Goal: Ask a question

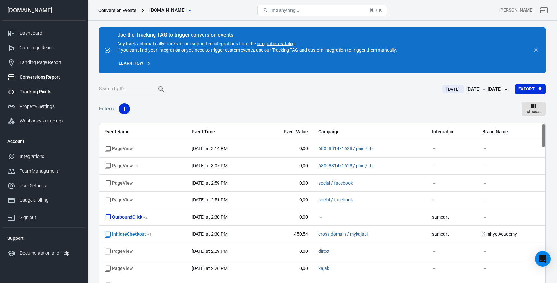
click at [42, 92] on div "Tracking Pixels" at bounding box center [50, 91] width 60 height 7
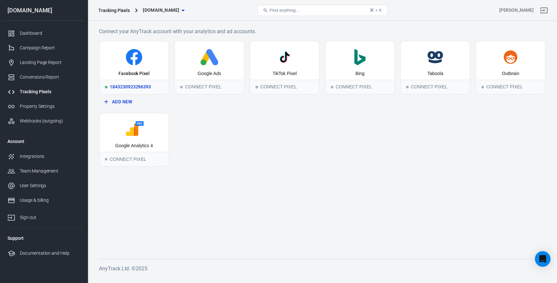
click at [141, 69] on div "Facebook Pixel" at bounding box center [134, 60] width 69 height 38
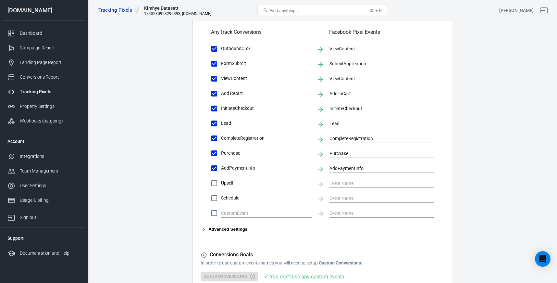
scroll to position [227, 0]
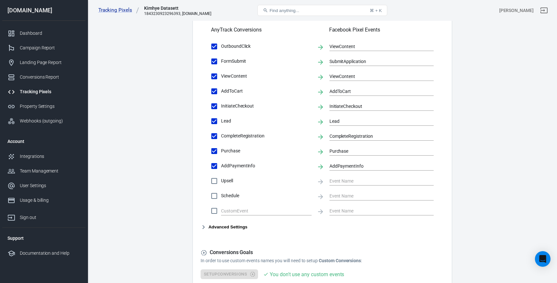
click at [208, 226] on button "Advanced Settings" at bounding box center [224, 227] width 47 height 8
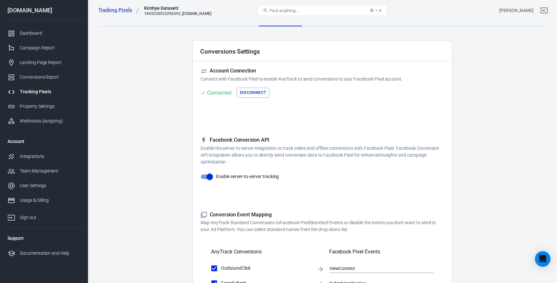
scroll to position [0, 0]
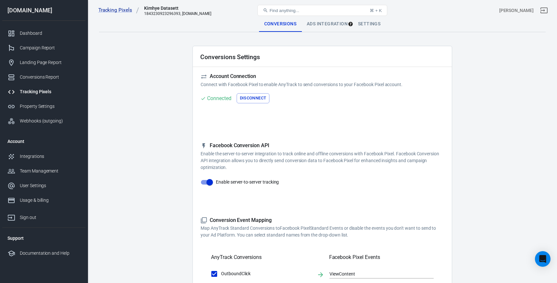
click at [325, 23] on div "Ads Integration" at bounding box center [327, 24] width 51 height 16
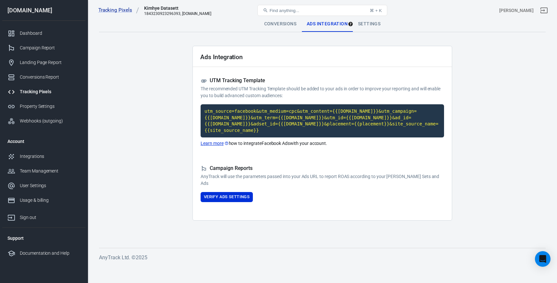
click at [371, 22] on div "Settings" at bounding box center [369, 24] width 33 height 16
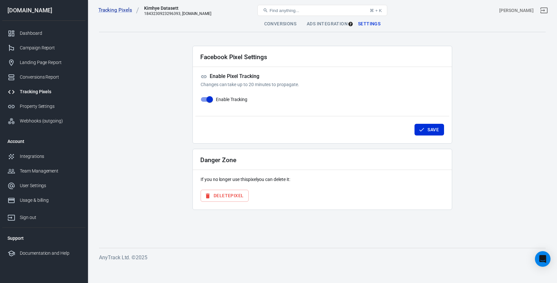
click at [287, 22] on div "Conversions" at bounding box center [280, 24] width 43 height 16
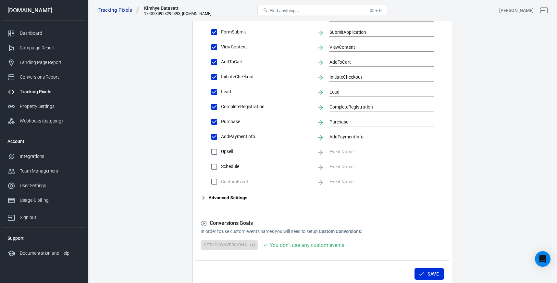
scroll to position [258, 0]
click at [239, 198] on button "Advanced Settings" at bounding box center [224, 197] width 47 height 8
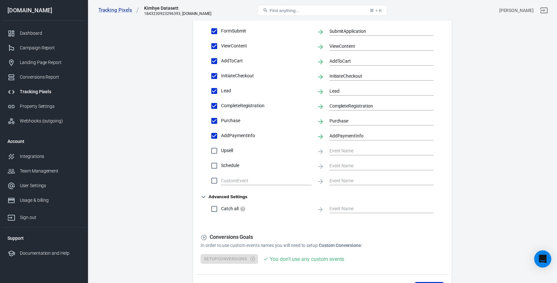
click at [544, 259] on icon "Open Intercom Messenger" at bounding box center [542, 259] width 7 height 8
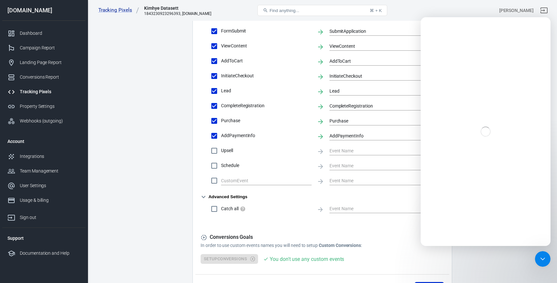
scroll to position [0, 0]
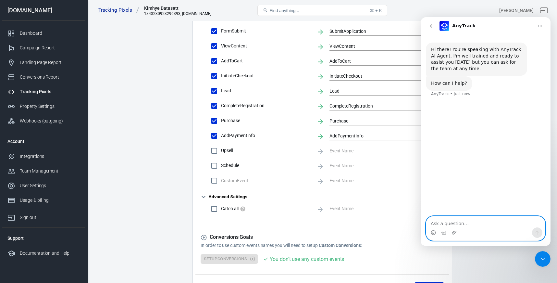
click at [476, 223] on textarea "Ask a question…" at bounding box center [486, 221] width 119 height 11
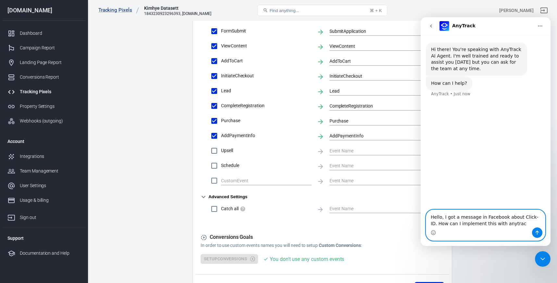
type textarea "Hello, I got a message in Facebook about Click-ID. How can I implement this wit…"
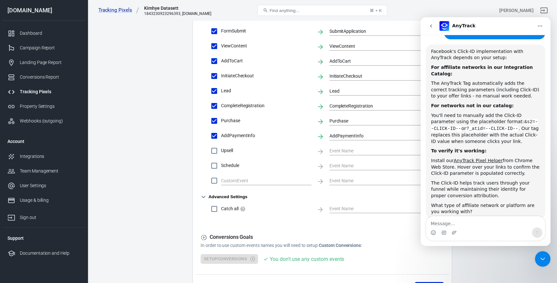
scroll to position [93, 0]
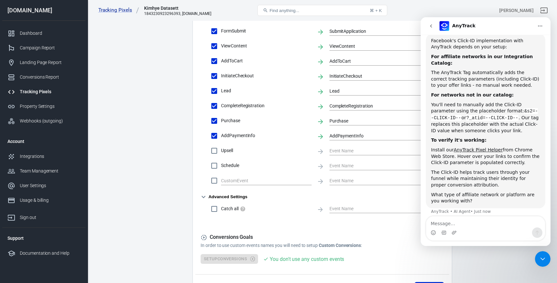
click at [487, 227] on div "Intercom messenger" at bounding box center [486, 232] width 119 height 10
click at [479, 223] on textarea "Message…" at bounding box center [486, 221] width 119 height 11
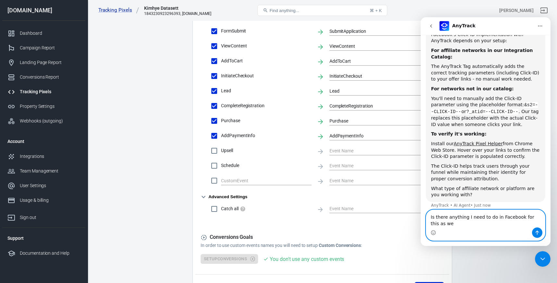
scroll to position [100, 0]
type textarea "Is there anything I need to do in Facebook for this as well?"
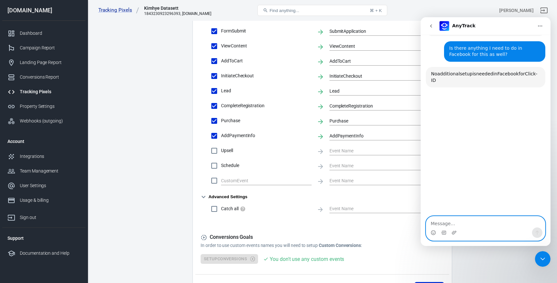
scroll to position [268, 0]
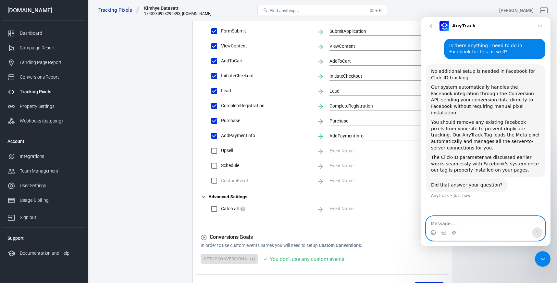
click at [478, 225] on textarea "Message…" at bounding box center [486, 221] width 119 height 11
click at [471, 224] on textarea "Message…" at bounding box center [486, 221] width 119 height 11
paste textarea "Lignende annonsører som har sendt Klikk-ID (fbc) for Tilføyelse av betalingsinf…"
type textarea "Lignende annonsører som har sendt Klikk-ID (fbc) for Tilføyelse av betalingsinf…"
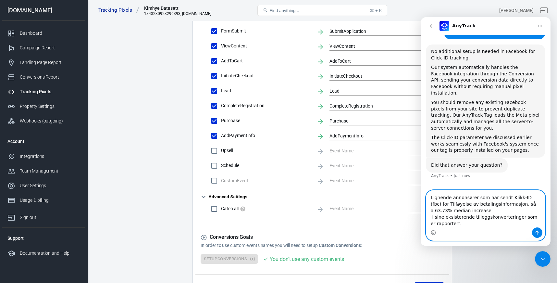
scroll to position [288, 0]
drag, startPoint x: 466, startPoint y: 224, endPoint x: 423, endPoint y: 192, distance: 54.3
click at [423, 192] on div "Lignende annonsører som har sendt Klikk-ID (fbc) for Tilføyelse av betalingsinf…" at bounding box center [486, 215] width 130 height 51
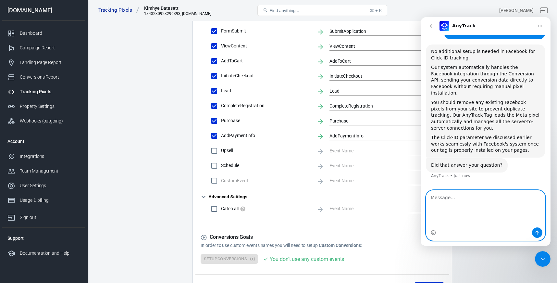
scroll to position [246, 0]
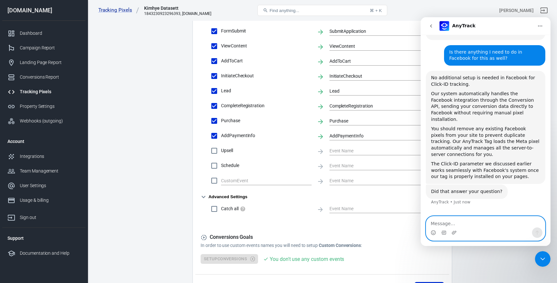
paste textarea "Similar advertisers who submitted Click ID (fbc) for Add Payment Information sa…"
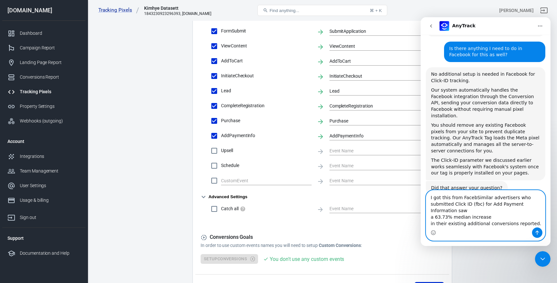
scroll to position [272, 0]
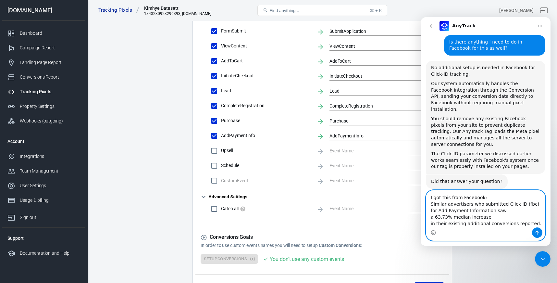
type textarea "I got this from Facebook: Similar advertisers who submitted Click ID (fbc) for …"
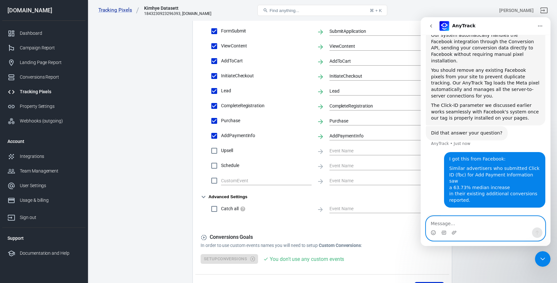
scroll to position [321, 0]
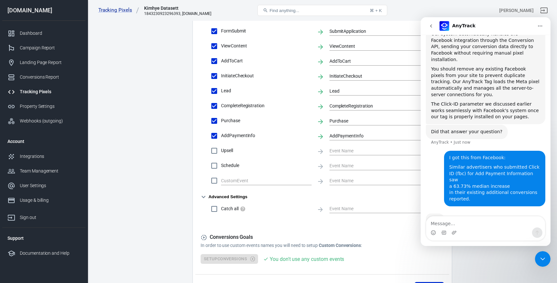
click at [468, 228] on div "Intercom messenger" at bounding box center [486, 232] width 119 height 10
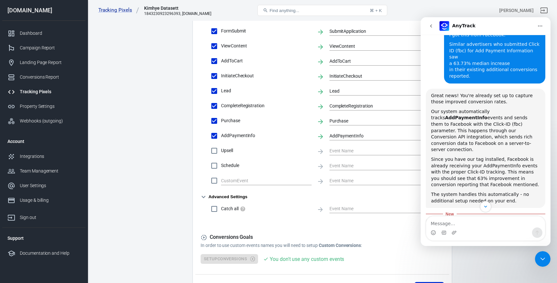
scroll to position [444, 0]
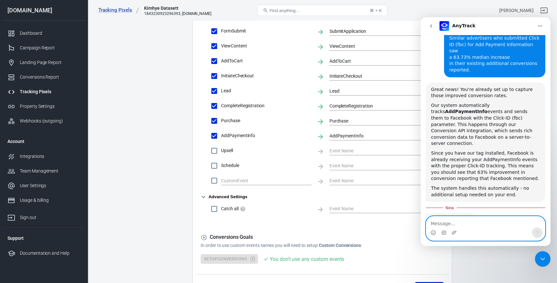
click at [462, 223] on textarea "Message…" at bounding box center [486, 221] width 119 height 11
click at [467, 223] on textarea "Message…" at bounding box center [486, 221] width 119 height 11
paste textarea "As you begin submitting this information, your opportunity score will be update…"
type textarea "They Say: As you begin submitting this information, your opportunity score will…"
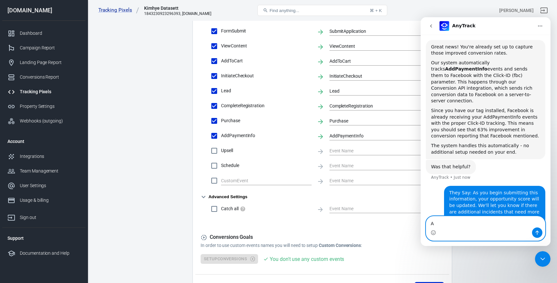
scroll to position [499, 0]
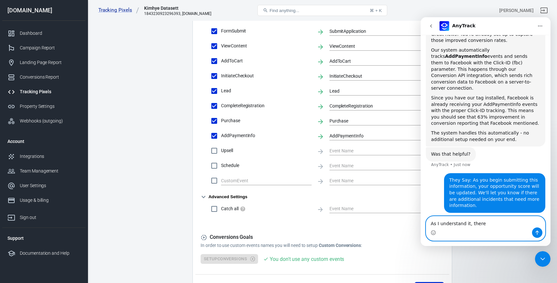
type textarea "As I understand it, there"
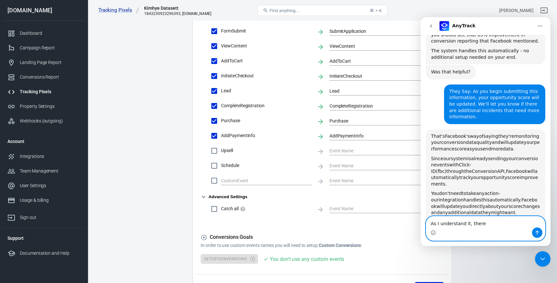
scroll to position [608, 0]
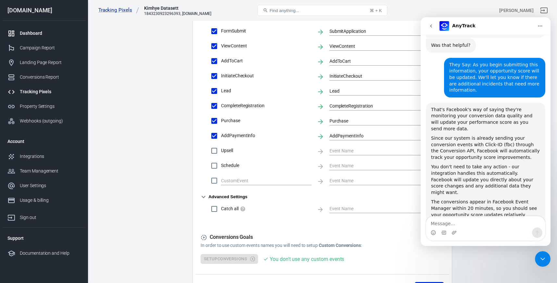
click at [32, 33] on div "Dashboard" at bounding box center [50, 33] width 60 height 7
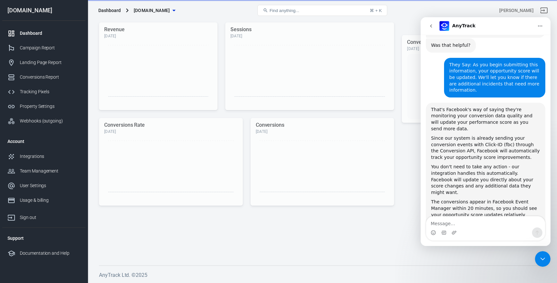
scroll to position [160, 0]
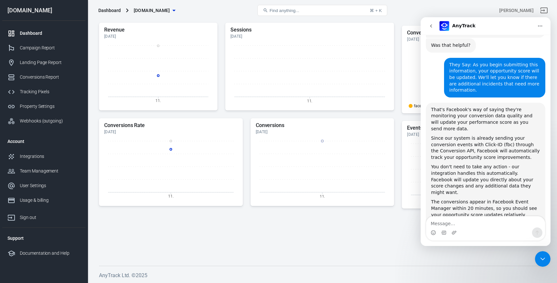
click at [542, 254] on div "Close Intercom Messenger" at bounding box center [543, 259] width 16 height 16
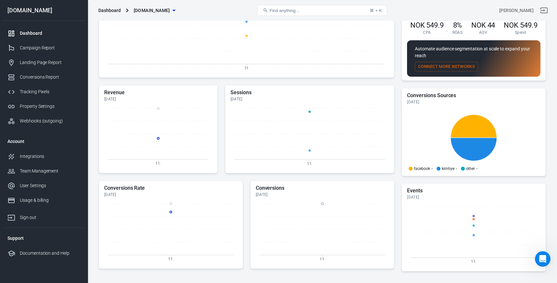
scroll to position [0, 0]
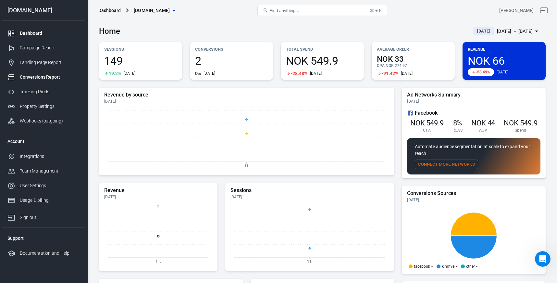
click at [48, 76] on div "Conversions Report" at bounding box center [50, 77] width 60 height 7
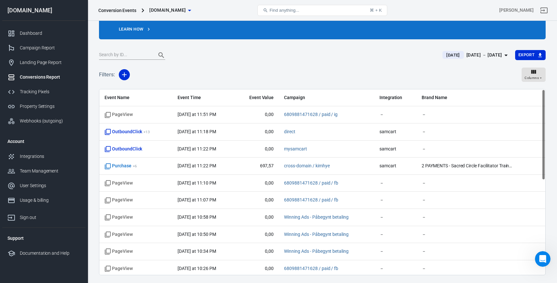
click at [444, 55] on span "[DATE]" at bounding box center [453, 55] width 19 height 6
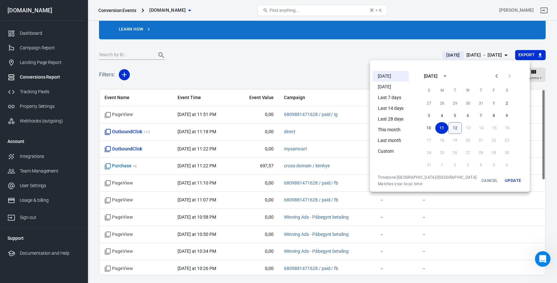
click at [449, 125] on button "12" at bounding box center [456, 128] width 14 height 12
click at [503, 180] on button "Update" at bounding box center [513, 181] width 21 height 12
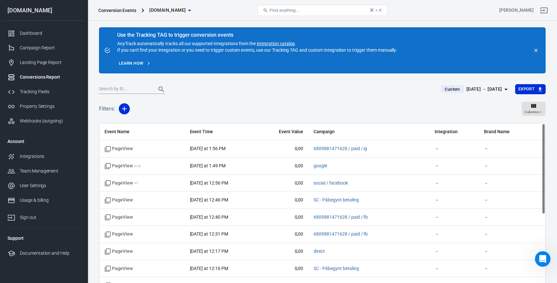
click at [442, 88] on span "Custom" at bounding box center [452, 89] width 20 height 6
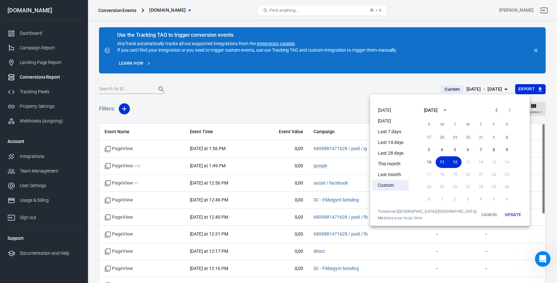
click at [382, 107] on li "[DATE]" at bounding box center [391, 110] width 36 height 11
click at [503, 214] on button "Update" at bounding box center [513, 215] width 21 height 12
